Goal: Find specific page/section: Find specific page/section

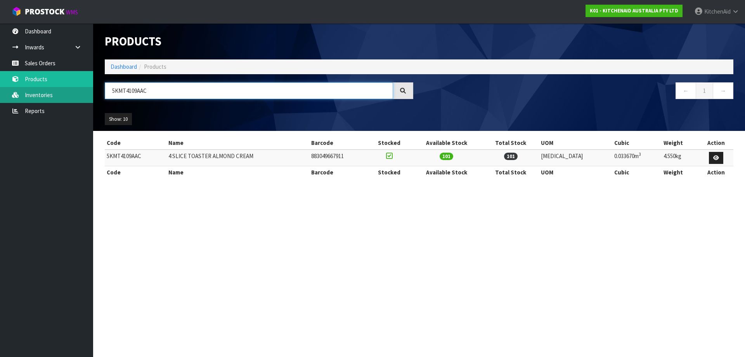
drag, startPoint x: 152, startPoint y: 93, endPoint x: 35, endPoint y: 94, distance: 116.8
click at [36, 95] on body "Toggle navigation ProStock WMS K01 - KITCHENAID AUSTRALIA PTY LTD [GEOGRAPHIC_D…" at bounding box center [372, 178] width 745 height 357
paste input "SMSIA"
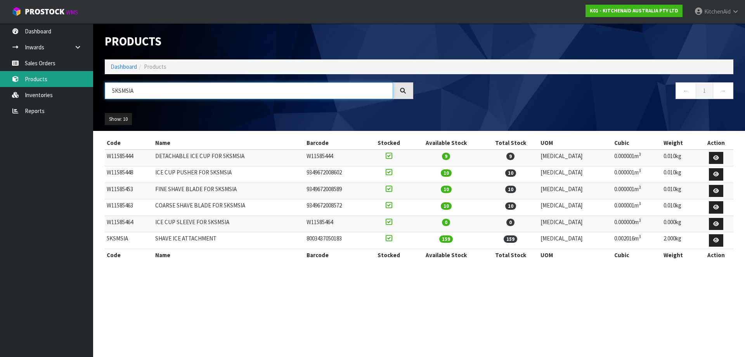
click at [2, 84] on body "Toggle navigation ProStock WMS K01 - KITCHENAID AUSTRALIA PTY LTD [GEOGRAPHIC_D…" at bounding box center [372, 178] width 745 height 357
paste input "195PSADR"
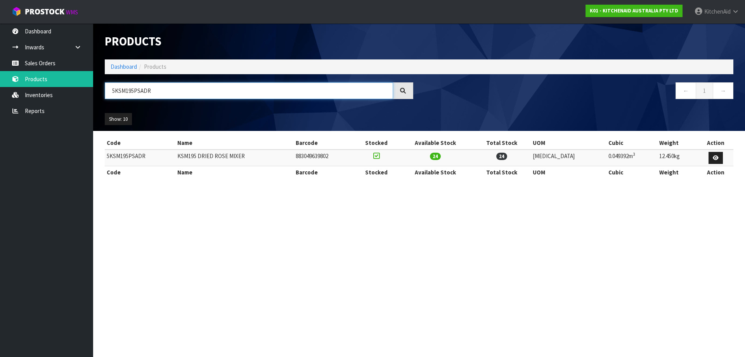
drag, startPoint x: 174, startPoint y: 90, endPoint x: -95, endPoint y: 70, distance: 270.0
click at [0, 70] on html "Toggle navigation ProStock WMS K01 - KITCHENAID AUSTRALIA PTY LTD [GEOGRAPHIC_D…" at bounding box center [372, 178] width 745 height 357
paste input "OB"
drag, startPoint x: 210, startPoint y: 92, endPoint x: -71, endPoint y: 68, distance: 282.0
click at [0, 68] on html "Toggle navigation ProStock WMS K01 - KITCHENAID AUSTRALIA PTY LTD [GEOGRAPHIC_D…" at bounding box center [372, 178] width 745 height 357
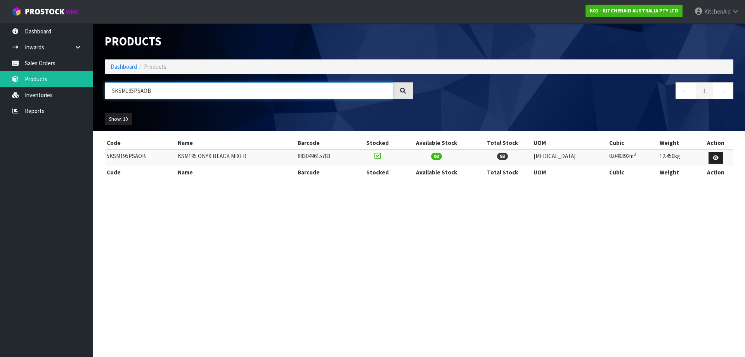
paste input "PP"
drag, startPoint x: 196, startPoint y: 92, endPoint x: -18, endPoint y: 94, distance: 213.5
click at [0, 94] on html "Toggle navigation ProStock WMS K01 - KITCHENAID AUSTRALIA PTY LTD [GEOGRAPHIC_D…" at bounding box center [372, 178] width 745 height 357
paste input "BM"
drag, startPoint x: 151, startPoint y: 90, endPoint x: 63, endPoint y: 87, distance: 88.1
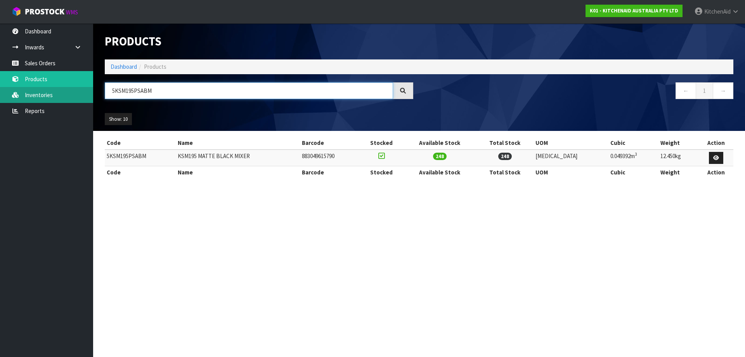
click at [62, 88] on body "Toggle navigation ProStock WMS K01 - KITCHENAID AUSTRALIA PTY LTD [GEOGRAPHIC_D…" at bounding box center [372, 178] width 745 height 357
paste input "EK1701AER"
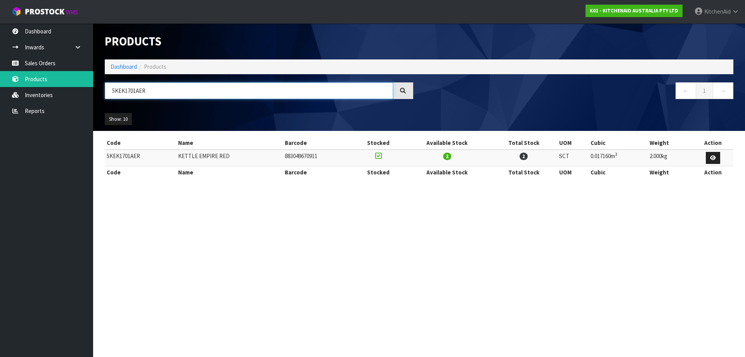
click at [169, 93] on input "5KEK1701AER" at bounding box center [249, 90] width 288 height 17
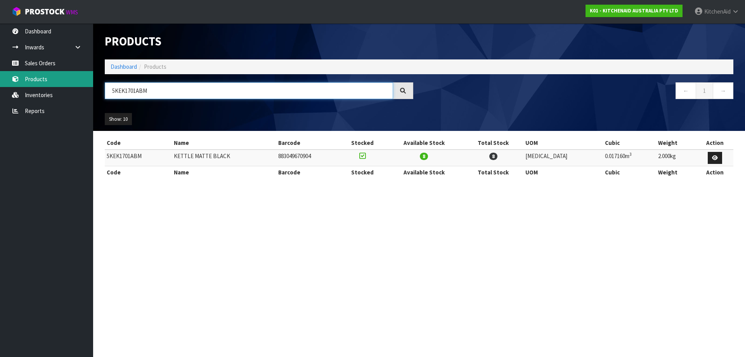
drag, startPoint x: 153, startPoint y: 92, endPoint x: 20, endPoint y: 76, distance: 133.2
click at [38, 81] on body "Toggle navigation ProStock WMS K01 - KITCHENAID AUSTRALIA PTY LTD [GEOGRAPHIC_D…" at bounding box center [372, 178] width 745 height 357
paste input "PT"
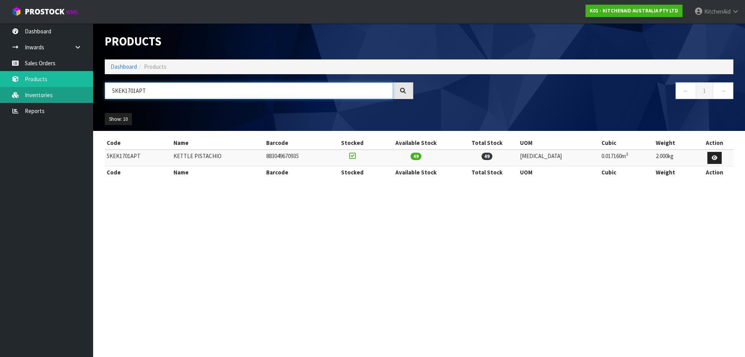
paste input "MT2109AER"
drag, startPoint x: 154, startPoint y: 90, endPoint x: 66, endPoint y: 90, distance: 88.1
click at [68, 89] on body "Toggle navigation ProStock WMS K01 - KITCHENAID AUSTRALIA PTY LTD [GEOGRAPHIC_D…" at bounding box center [372, 178] width 745 height 357
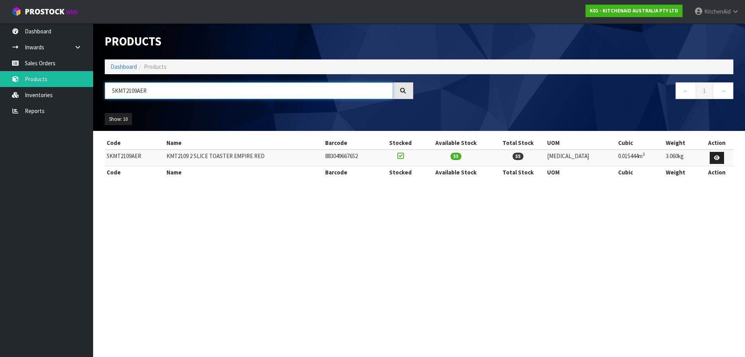
click at [179, 91] on input "5KMT2109AER" at bounding box center [249, 90] width 288 height 17
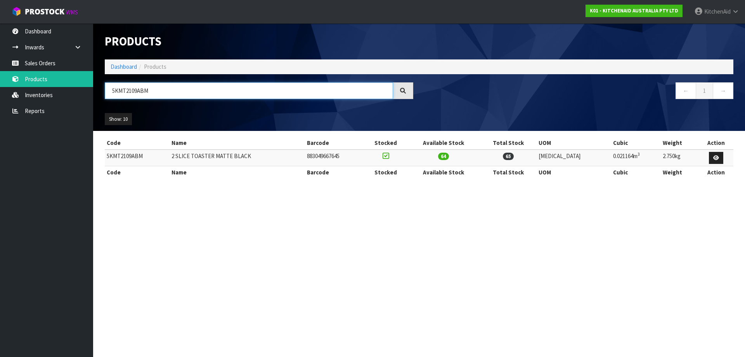
drag, startPoint x: 221, startPoint y: 91, endPoint x: -35, endPoint y: 73, distance: 256.4
click at [0, 73] on html "Toggle navigation ProStock WMS K01 - KITCHENAID AUSTRALIA PTY LTD [GEOGRAPHIC_D…" at bounding box center [372, 178] width 745 height 357
paste input "4109AER"
drag, startPoint x: 196, startPoint y: 90, endPoint x: 190, endPoint y: 90, distance: 6.2
click at [196, 90] on input "5KMT4109AER" at bounding box center [249, 90] width 288 height 17
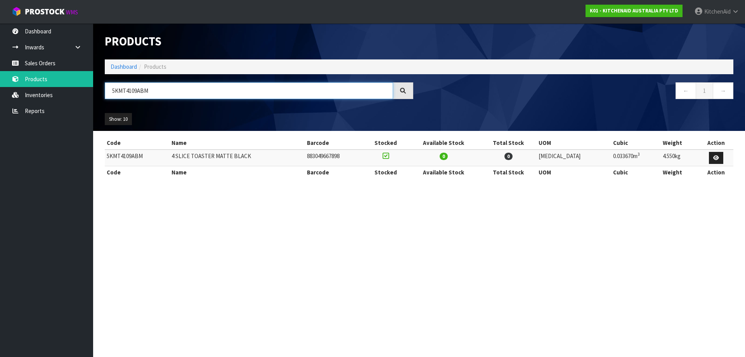
drag, startPoint x: 187, startPoint y: 88, endPoint x: -14, endPoint y: 78, distance: 200.9
click at [0, 78] on html "Toggle navigation ProStock WMS K01 - KITCHENAID AUSTRALIA PTY LTD [GEOGRAPHIC_D…" at bounding box center [372, 178] width 745 height 357
paste input "PT"
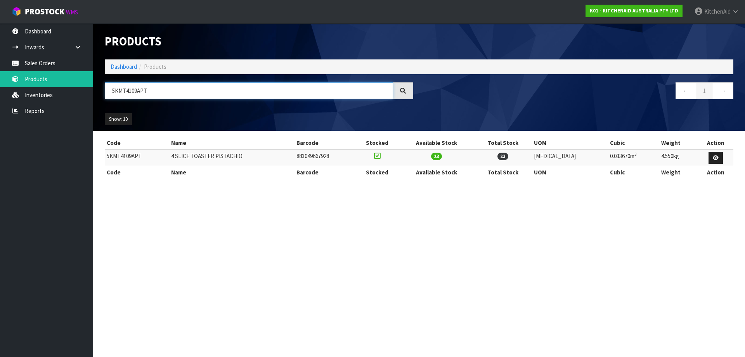
drag, startPoint x: 133, startPoint y: 88, endPoint x: -14, endPoint y: 75, distance: 146.9
click at [0, 75] on html "Toggle navigation ProStock WMS K01 - KITCHENAID AUSTRALIA PTY LTD [GEOGRAPHIC_D…" at bounding box center [372, 178] width 745 height 357
paste input "EK1701APL"
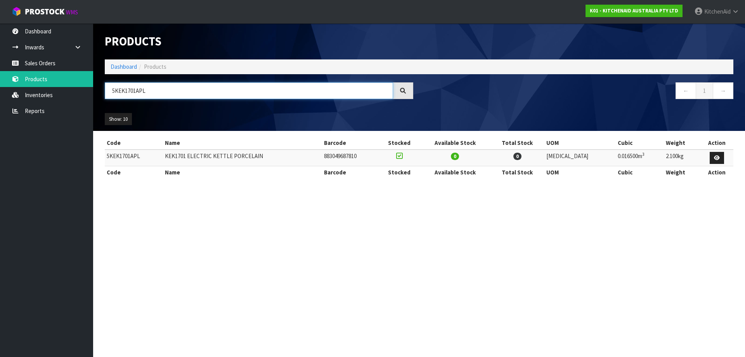
drag, startPoint x: 176, startPoint y: 88, endPoint x: -56, endPoint y: 96, distance: 232.2
click at [0, 96] on html "Toggle navigation ProStock WMS K01 - KITCHENAID AUSTRALIA PTY LTD [GEOGRAPHIC_D…" at bounding box center [372, 178] width 745 height 357
paste input "MT2109"
drag, startPoint x: 63, startPoint y: 94, endPoint x: -80, endPoint y: 100, distance: 142.6
click at [0, 100] on html "Toggle navigation ProStock WMS K01 - KITCHENAID AUSTRALIA PTY LTD [GEOGRAPHIC_D…" at bounding box center [372, 178] width 745 height 357
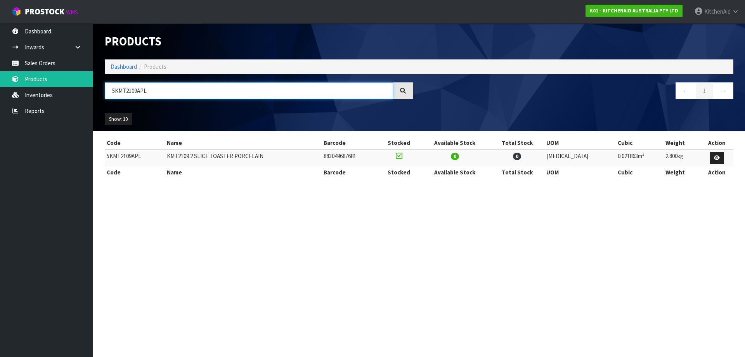
paste input "4"
drag, startPoint x: 175, startPoint y: 90, endPoint x: -9, endPoint y: 85, distance: 184.1
click at [0, 85] on html "Toggle navigation ProStock WMS K01 - KITCHENAID AUSTRALIA PTY LTD [GEOGRAPHIC_D…" at bounding box center [372, 178] width 745 height 357
paste input "SM195PSABT"
type input "5KSM195PSABT"
